Goal: Task Accomplishment & Management: Use online tool/utility

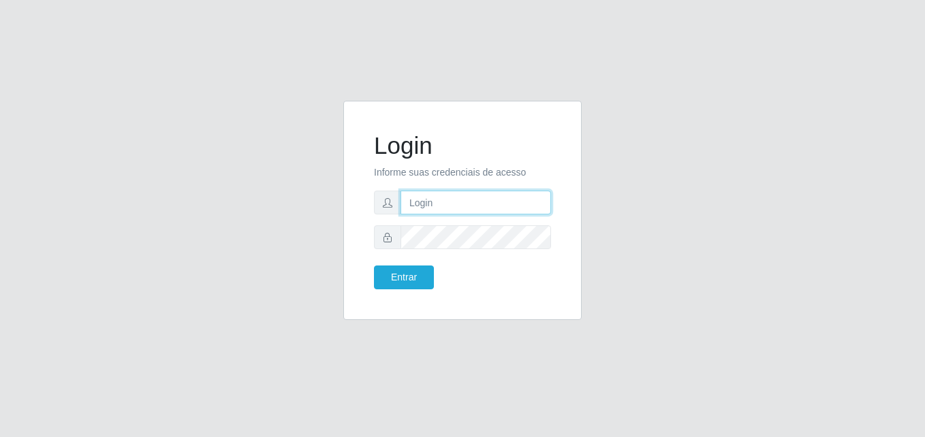
click at [430, 200] on input "text" at bounding box center [475, 203] width 150 height 24
type input "a"
type input "[PERSON_NAME]"
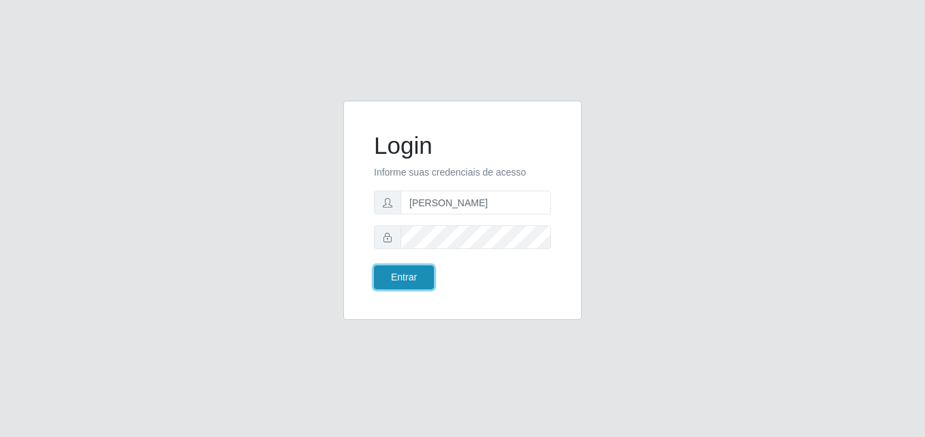
click at [413, 277] on button "Entrar" at bounding box center [404, 278] width 60 height 24
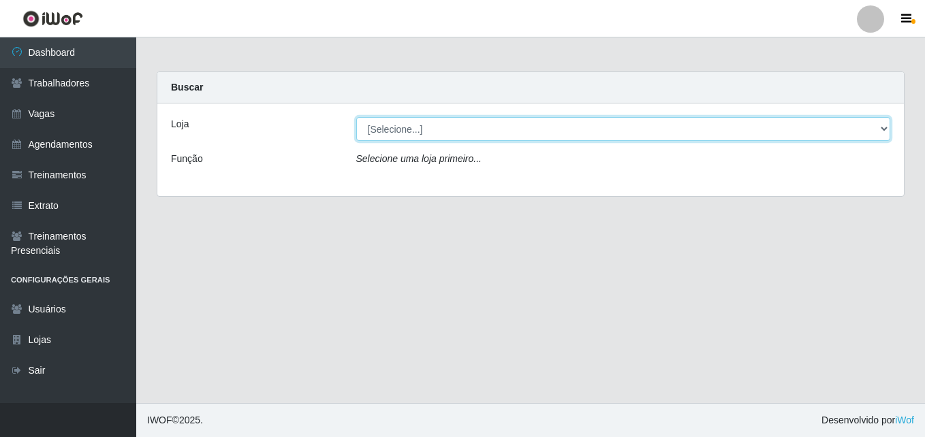
click at [377, 133] on select "[Selecione...] LÁ em MÃE - Bar e Restaurante" at bounding box center [623, 129] width 534 height 24
select select "265"
click at [356, 117] on select "[Selecione...] LÁ em MÃE - Bar e Restaurante" at bounding box center [623, 129] width 534 height 24
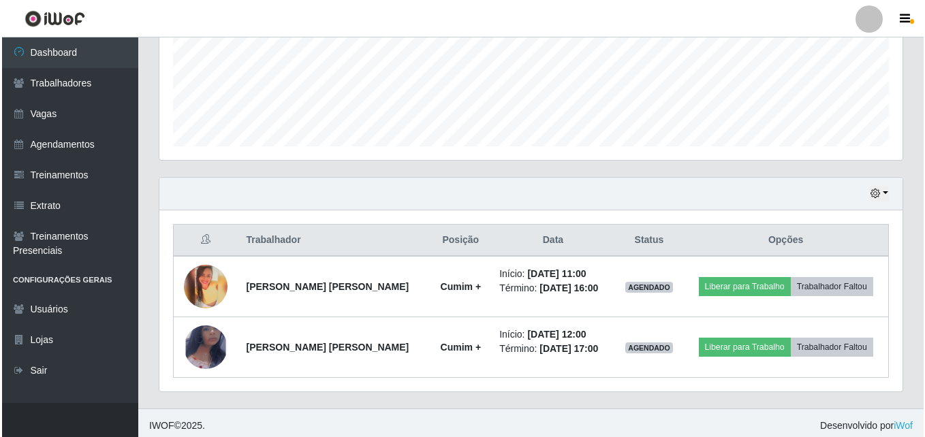
scroll to position [346, 0]
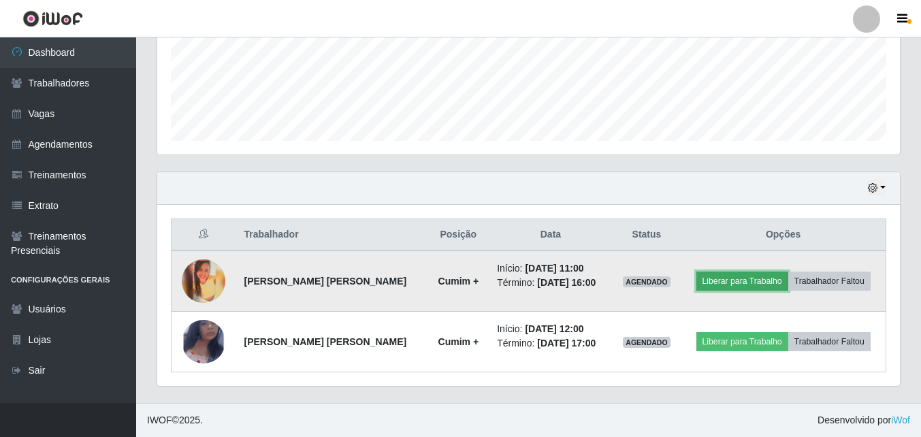
click at [709, 278] on button "Liberar para Trabalho" at bounding box center [742, 281] width 92 height 19
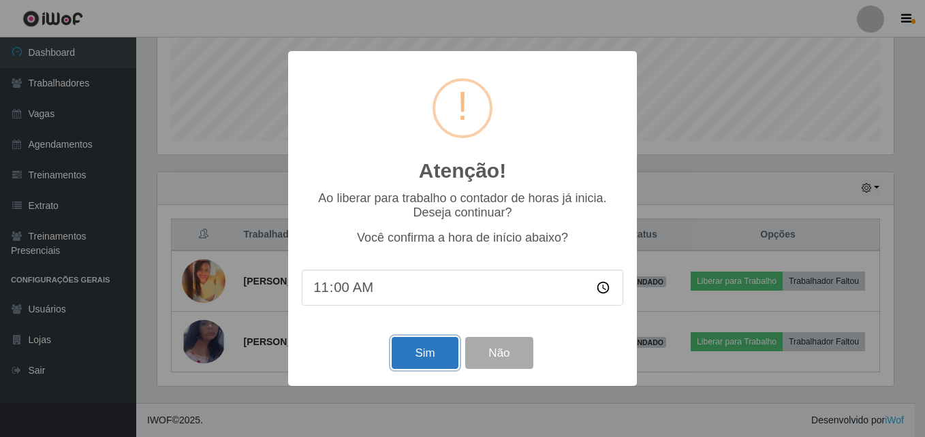
click at [426, 354] on button "Sim" at bounding box center [424, 353] width 66 height 32
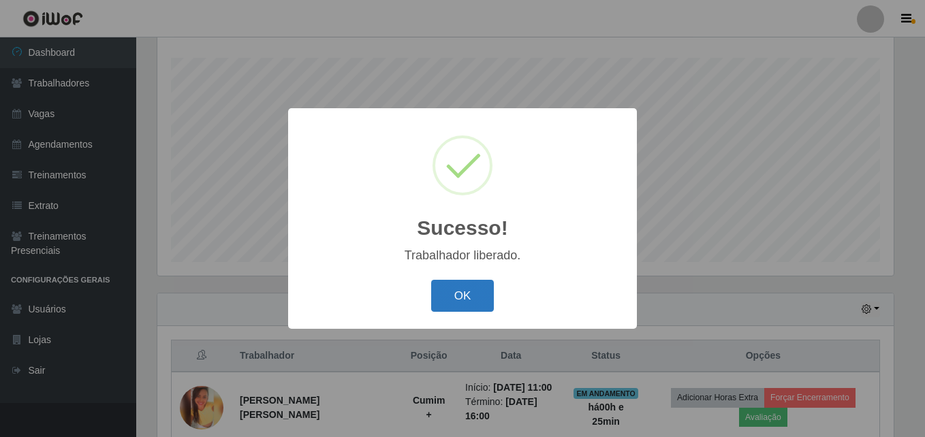
click at [457, 291] on button "OK" at bounding box center [462, 296] width 63 height 32
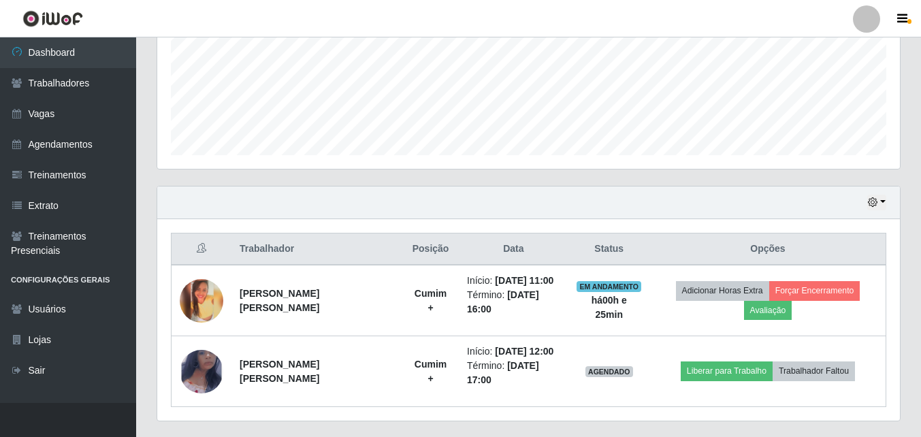
scroll to position [366, 0]
